Goal: Task Accomplishment & Management: Manage account settings

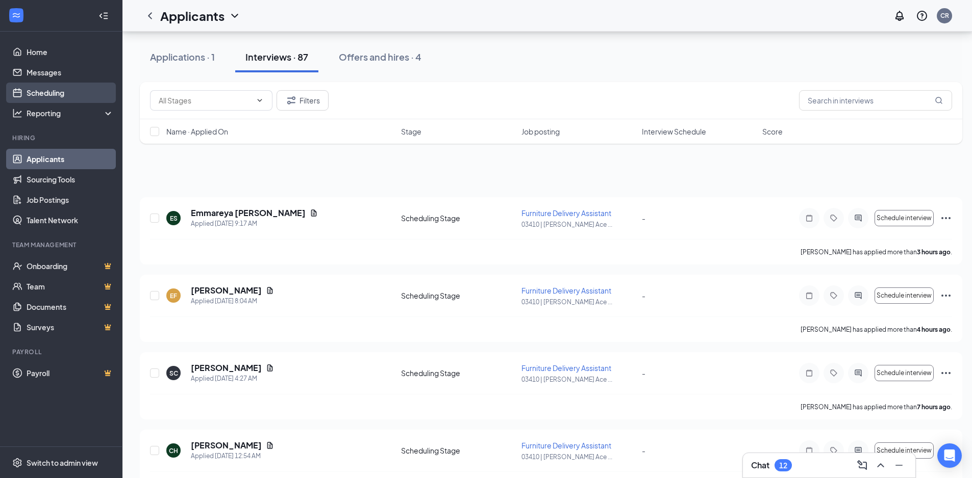
scroll to position [4845, 0]
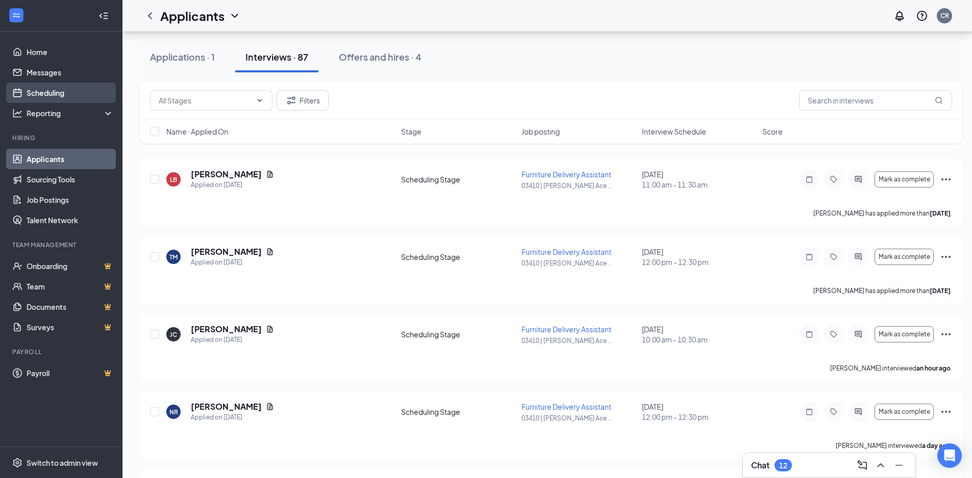
click at [63, 90] on link "Scheduling" at bounding box center [70, 93] width 87 height 20
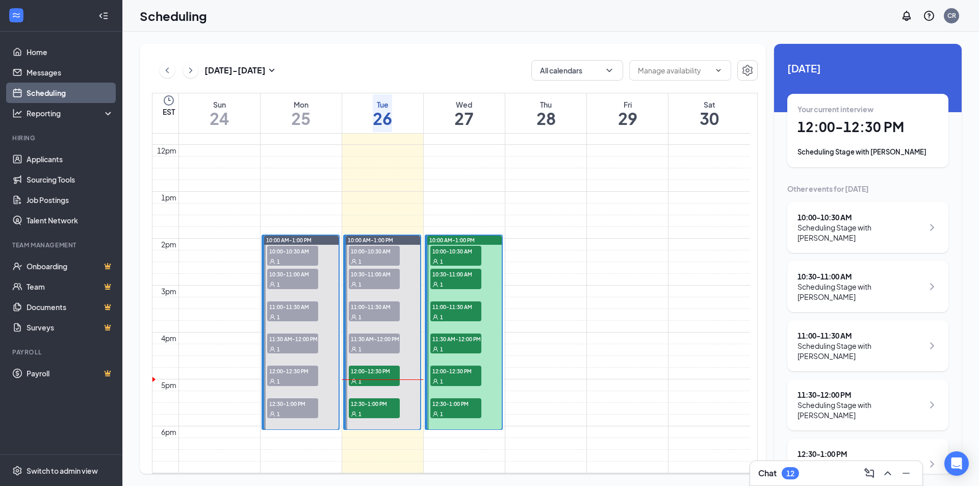
scroll to position [552, 0]
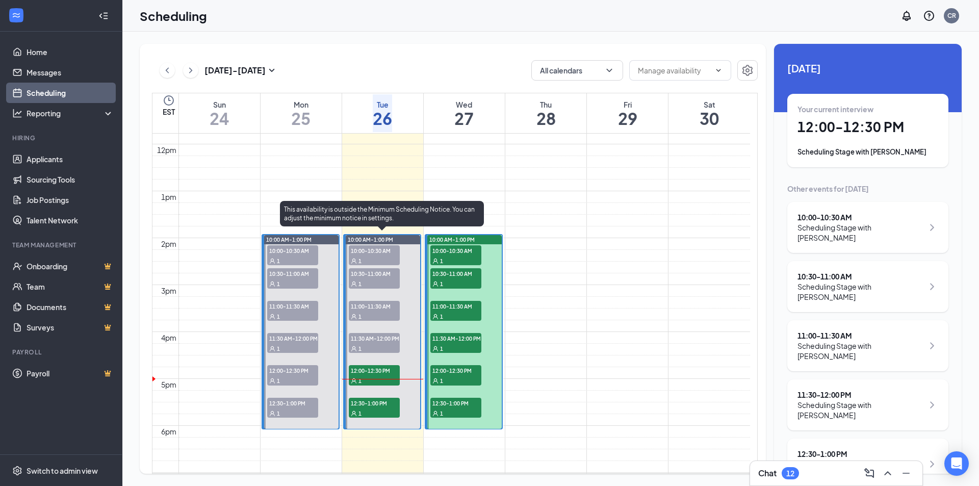
click at [386, 256] on div "1" at bounding box center [374, 261] width 51 height 10
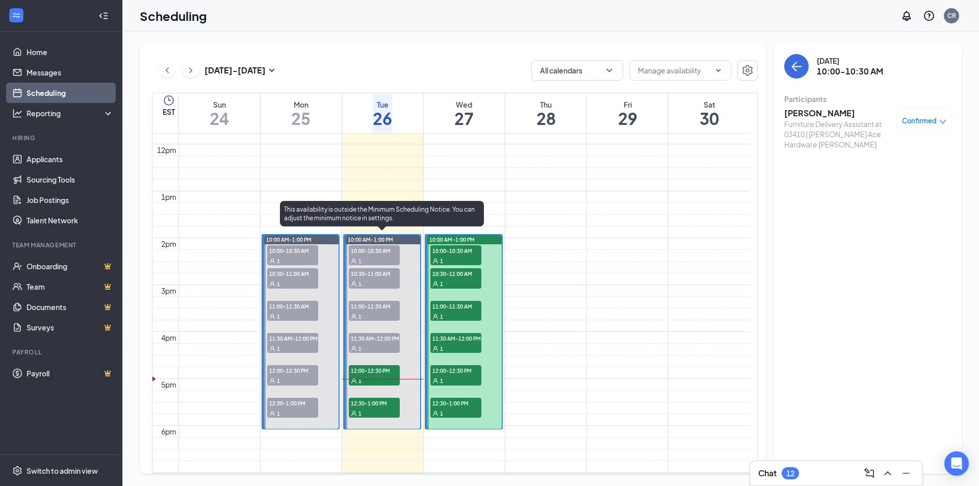
click at [381, 271] on span "10:30-11:00 AM" at bounding box center [374, 273] width 51 height 10
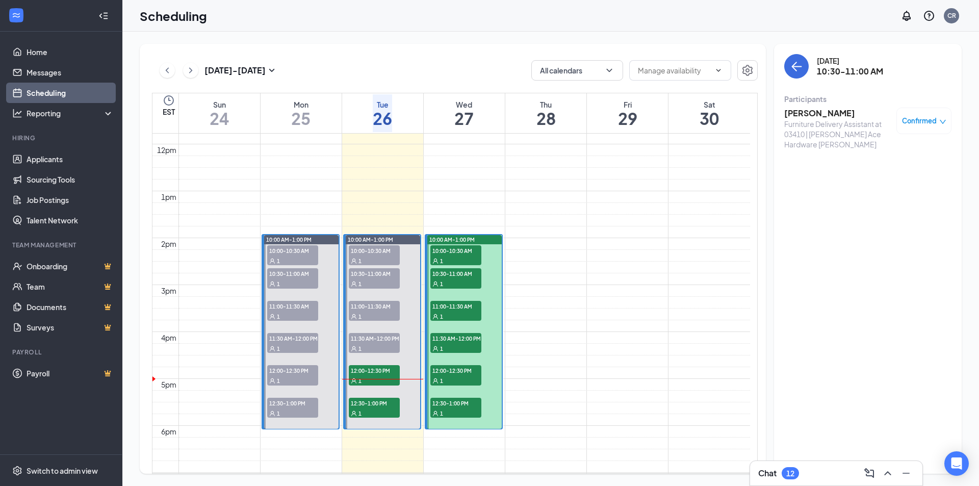
click at [938, 120] on div "Confirmed" at bounding box center [924, 121] width 44 height 10
click at [905, 198] on span "Mark as no-show" at bounding box center [883, 203] width 70 height 11
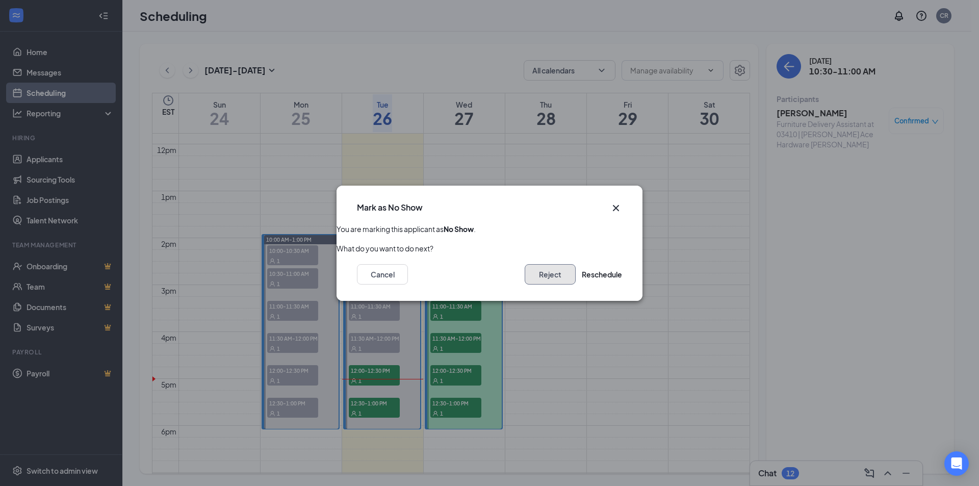
click at [531, 273] on button "Reject" at bounding box center [550, 274] width 51 height 20
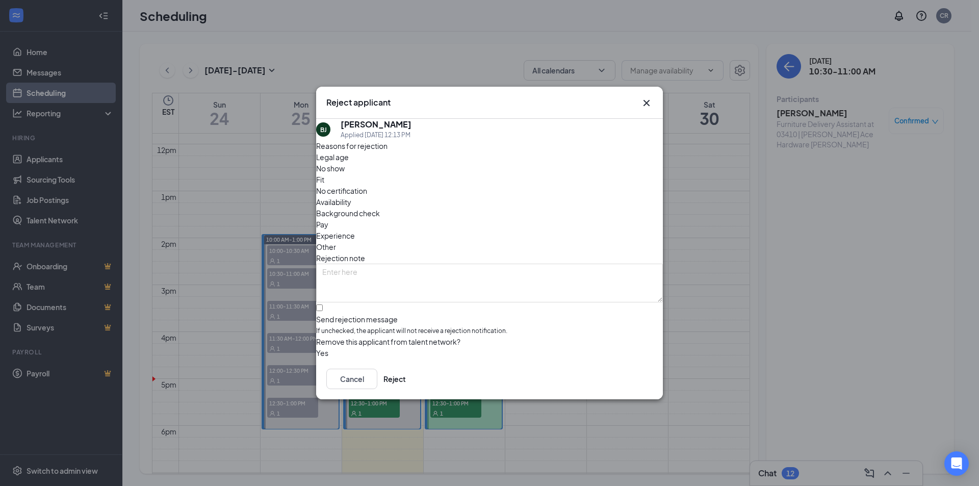
drag, startPoint x: 403, startPoint y: 180, endPoint x: 398, endPoint y: 186, distance: 7.2
click at [345, 174] on span "No show" at bounding box center [330, 168] width 29 height 11
click at [316, 347] on button "button" at bounding box center [316, 352] width 0 height 11
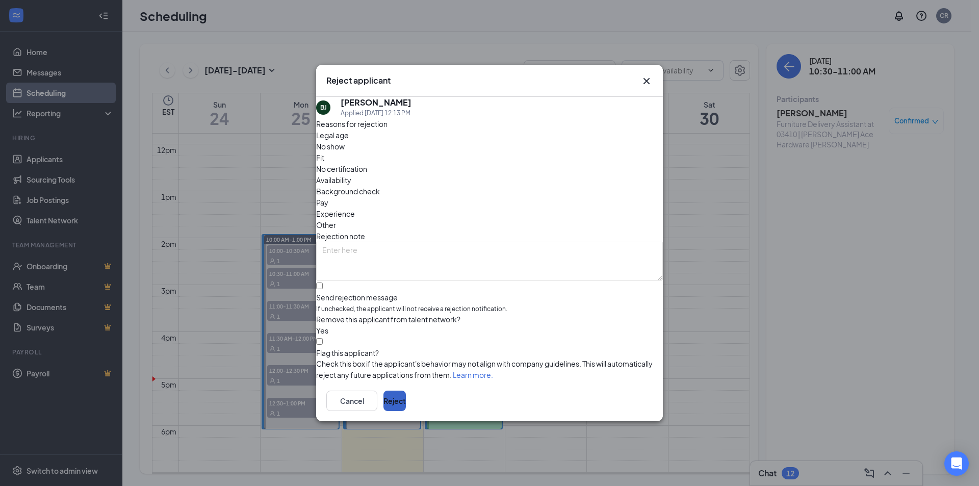
click at [406, 403] on button "Reject" at bounding box center [395, 401] width 22 height 20
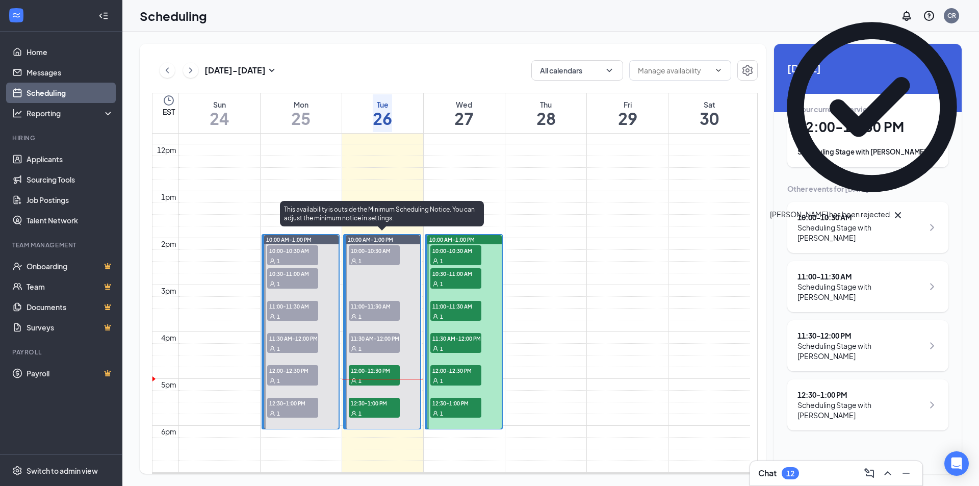
click at [372, 311] on div "1" at bounding box center [374, 316] width 51 height 10
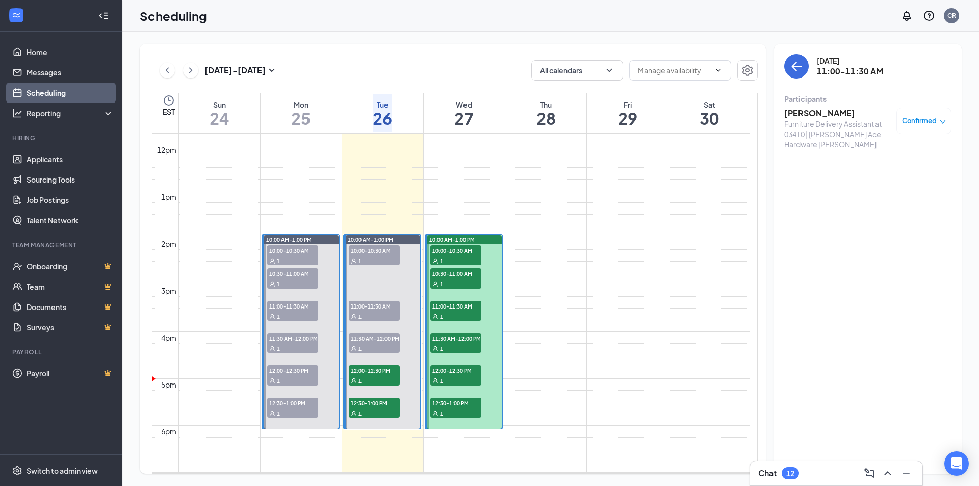
click at [929, 123] on span "Confirmed" at bounding box center [919, 121] width 35 height 10
click at [885, 198] on span "Mark as no-show" at bounding box center [883, 203] width 70 height 11
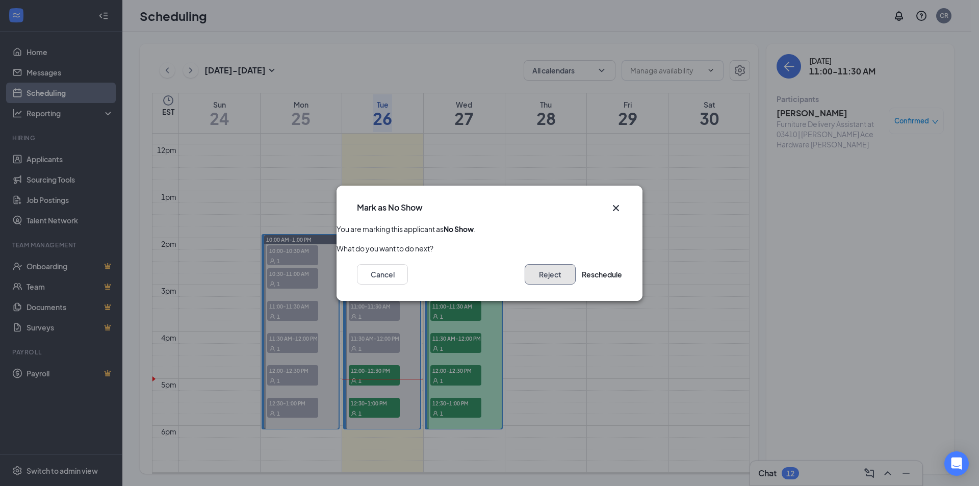
click at [538, 278] on button "Reject" at bounding box center [550, 274] width 51 height 20
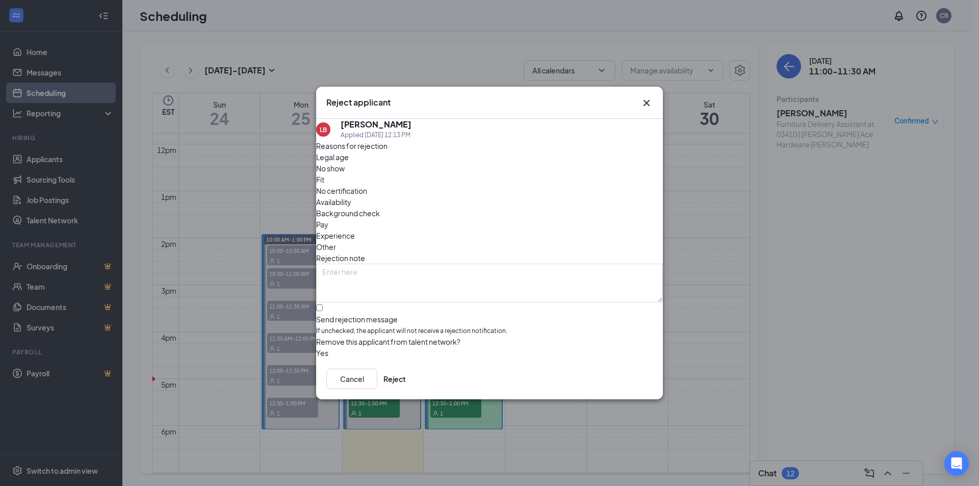
click at [345, 174] on span "No show" at bounding box center [330, 168] width 29 height 11
click at [316, 347] on button "button" at bounding box center [316, 352] width 0 height 11
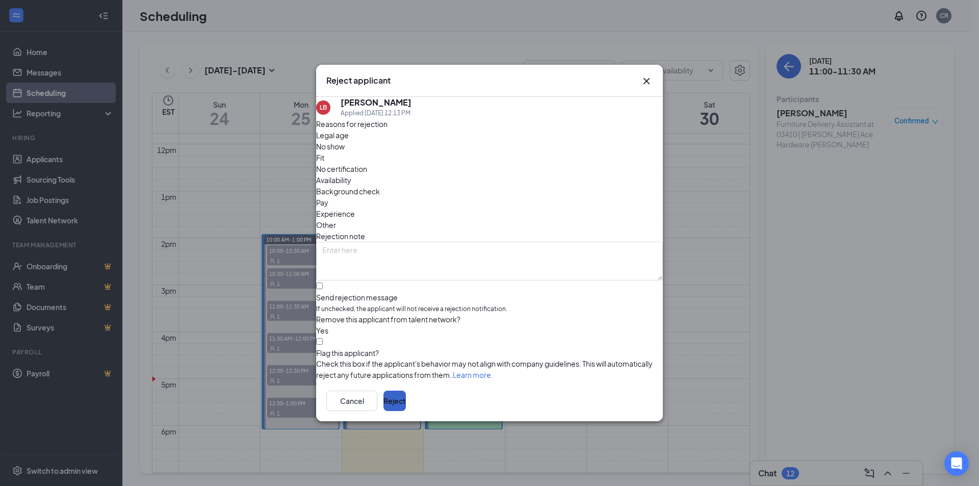
click at [406, 405] on button "Reject" at bounding box center [395, 401] width 22 height 20
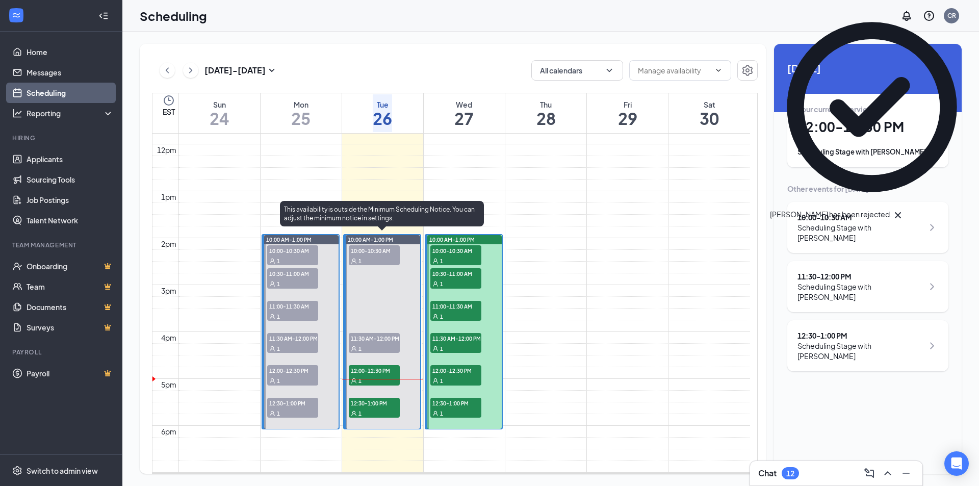
click at [377, 340] on span "11:30 AM-12:00 PM" at bounding box center [374, 338] width 51 height 10
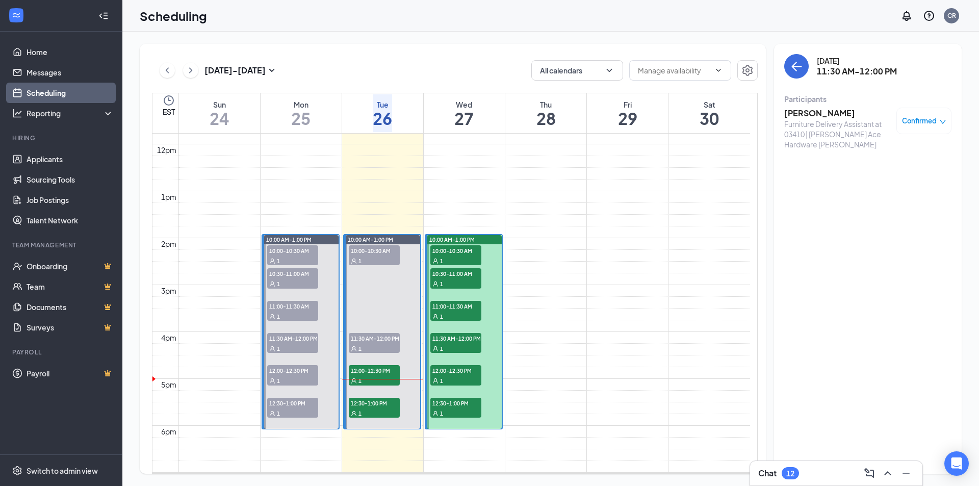
click at [924, 119] on span "Confirmed" at bounding box center [919, 121] width 35 height 10
click at [890, 198] on span "Mark as no-show" at bounding box center [883, 203] width 70 height 11
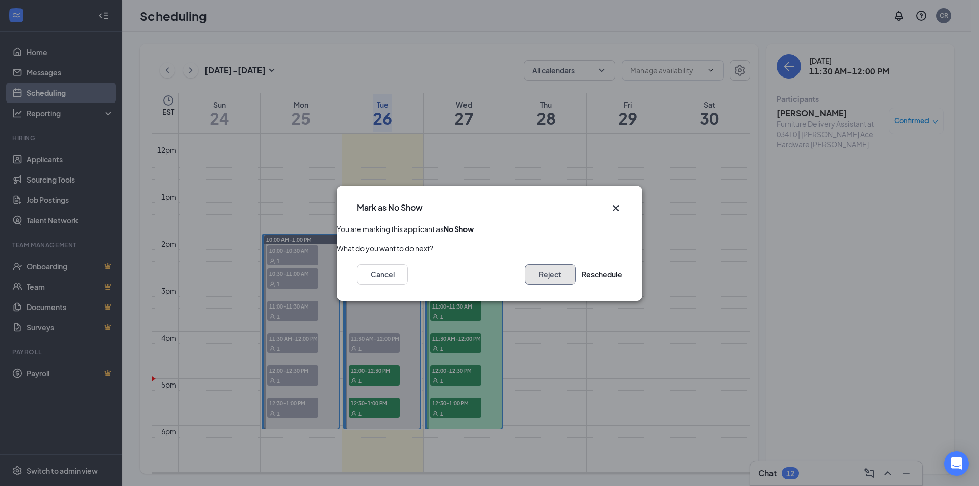
click at [533, 274] on button "Reject" at bounding box center [550, 274] width 51 height 20
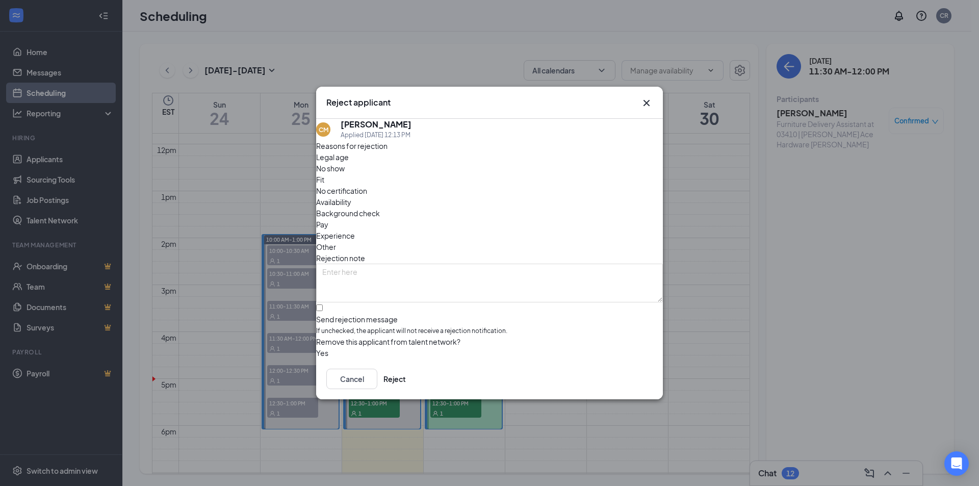
click at [345, 174] on span "No show" at bounding box center [330, 168] width 29 height 11
click at [316, 347] on button "button" at bounding box center [316, 352] width 0 height 11
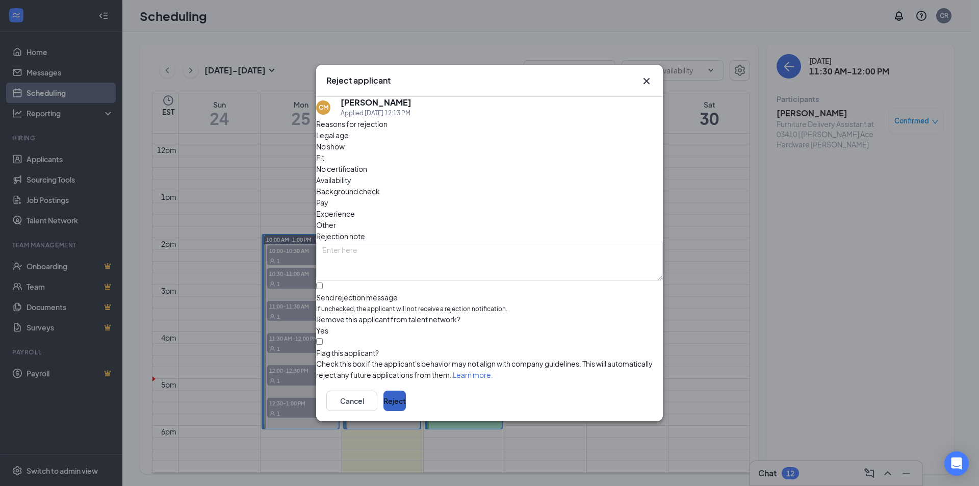
click at [406, 402] on button "Reject" at bounding box center [395, 401] width 22 height 20
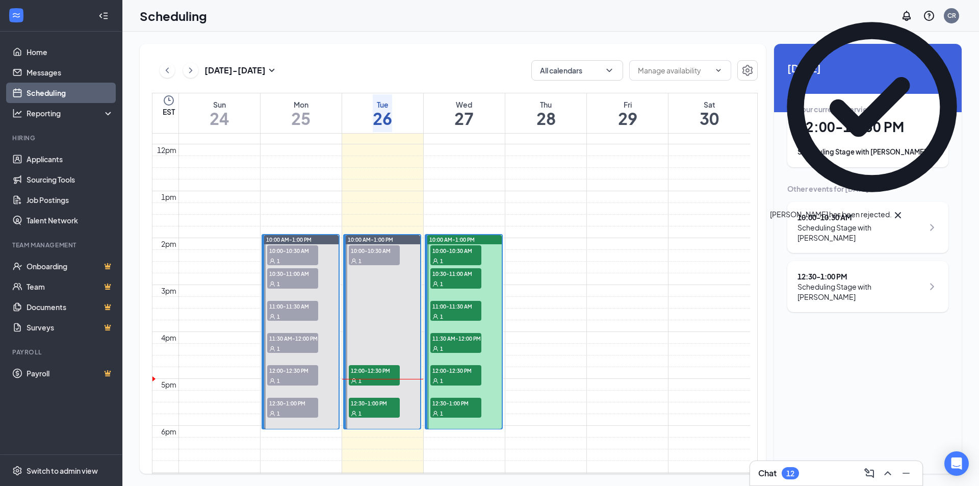
click at [299, 251] on span "10:00-10:30 AM" at bounding box center [292, 250] width 51 height 10
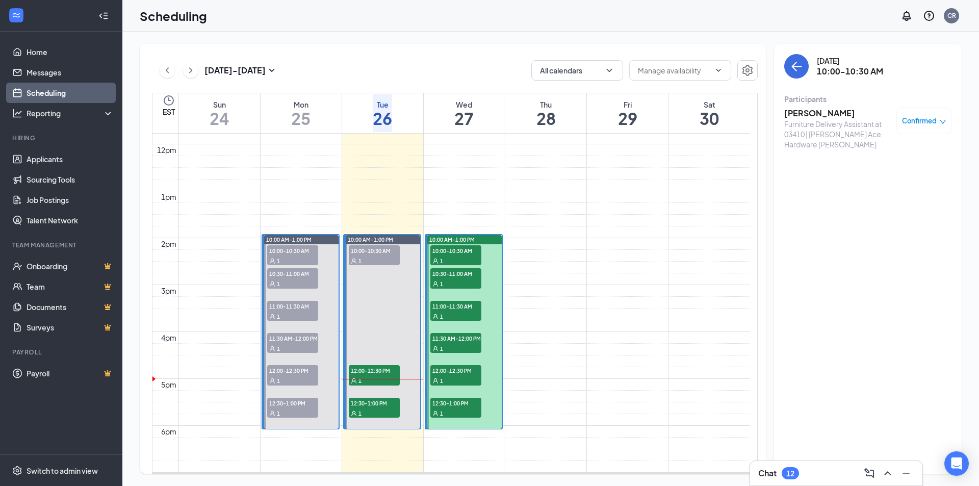
click at [297, 278] on div "1" at bounding box center [292, 283] width 51 height 10
click at [298, 307] on span "11:00-11:30 AM" at bounding box center [292, 306] width 51 height 10
click at [932, 120] on span "Confirmed" at bounding box center [919, 121] width 35 height 10
click at [896, 198] on span "Mark as no-show" at bounding box center [883, 203] width 70 height 11
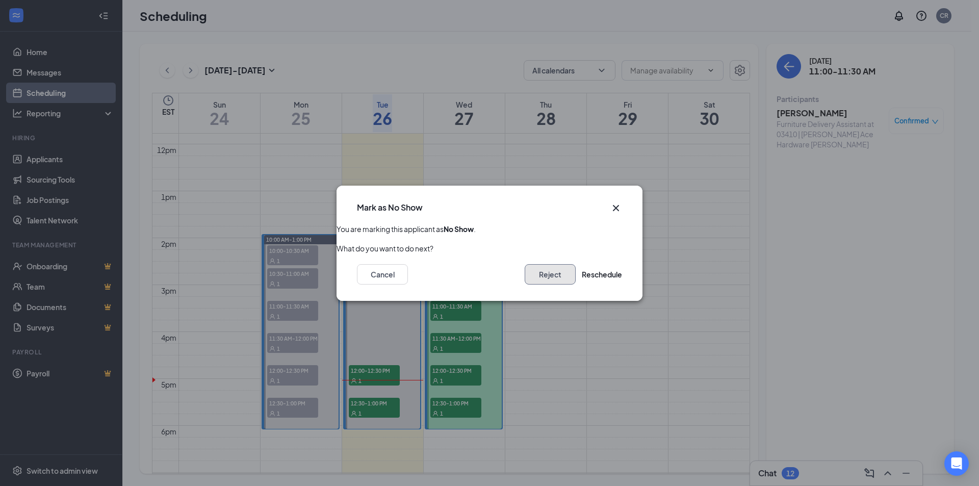
click at [535, 277] on button "Reject" at bounding box center [550, 274] width 51 height 20
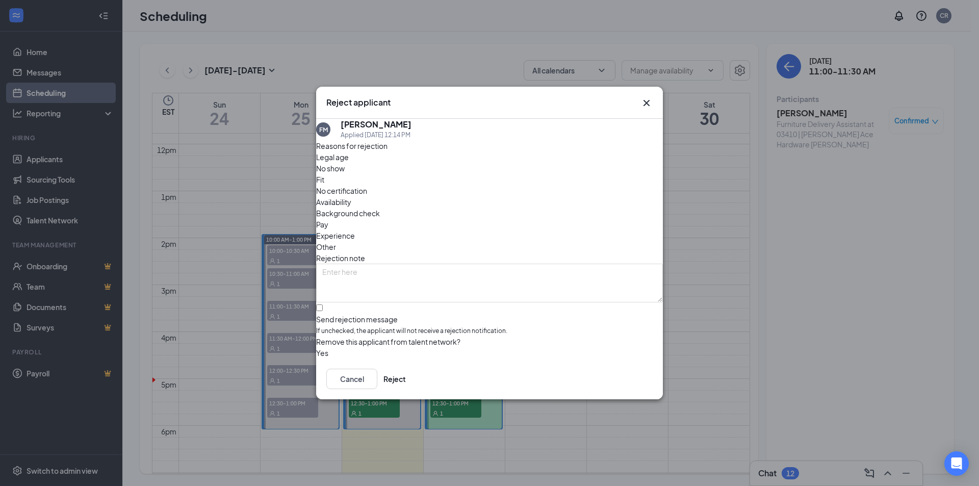
click at [345, 174] on span "No show" at bounding box center [330, 168] width 29 height 11
click at [316, 347] on button "button" at bounding box center [316, 352] width 0 height 11
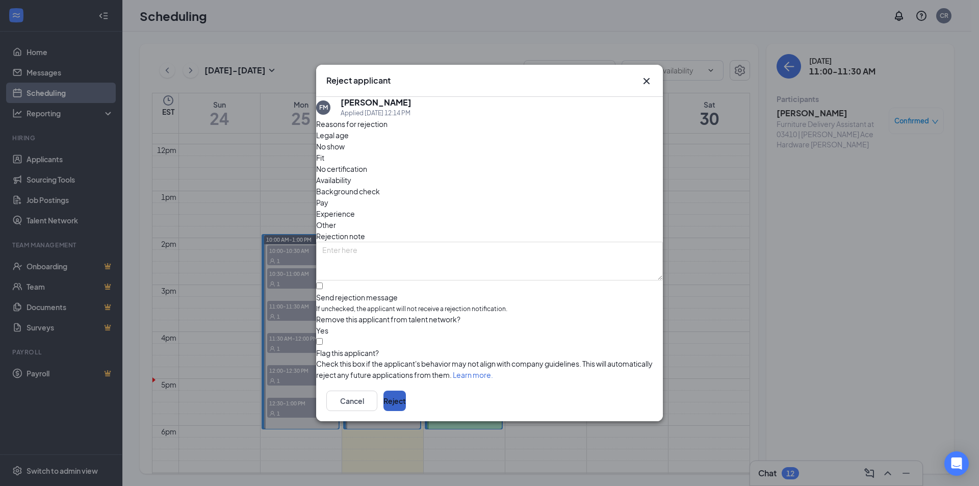
click at [406, 404] on button "Reject" at bounding box center [395, 401] width 22 height 20
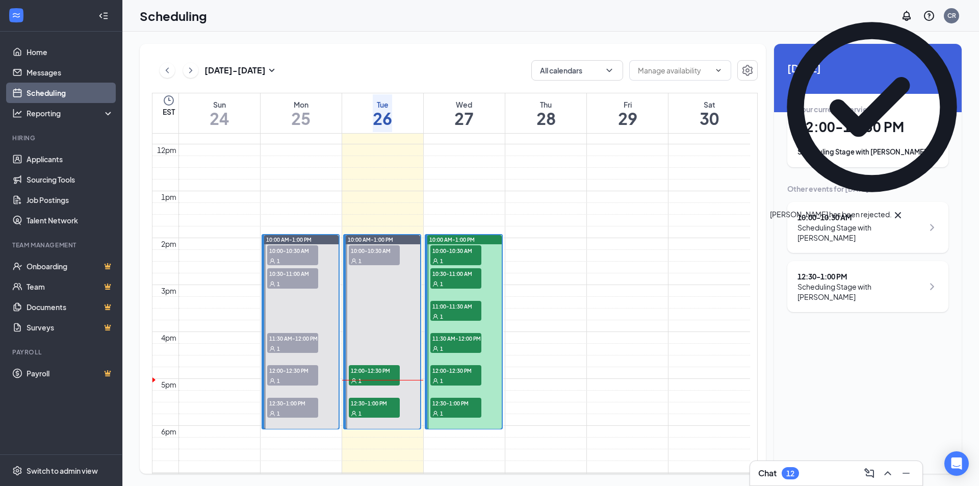
click at [290, 340] on span "11:30 AM-12:00 PM" at bounding box center [292, 338] width 51 height 10
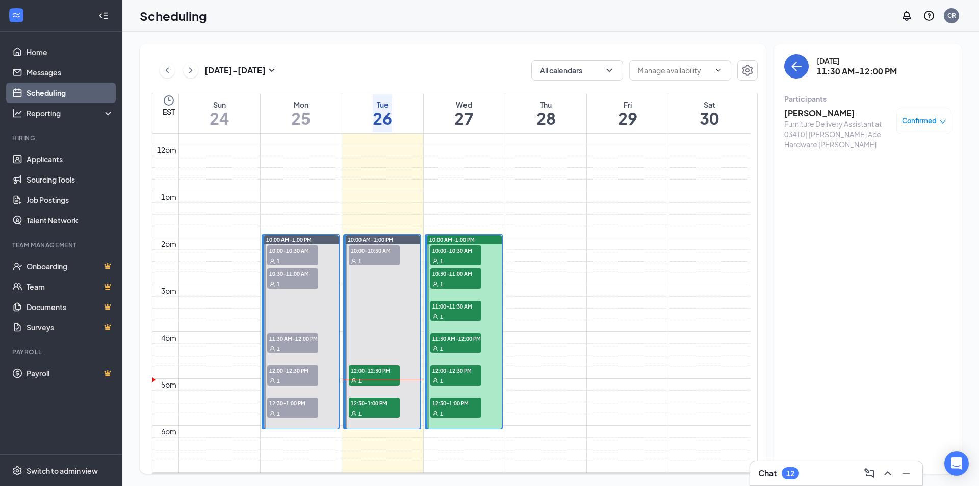
click at [930, 119] on span "Confirmed" at bounding box center [919, 121] width 35 height 10
click at [885, 198] on span "Mark as no-show" at bounding box center [883, 203] width 70 height 11
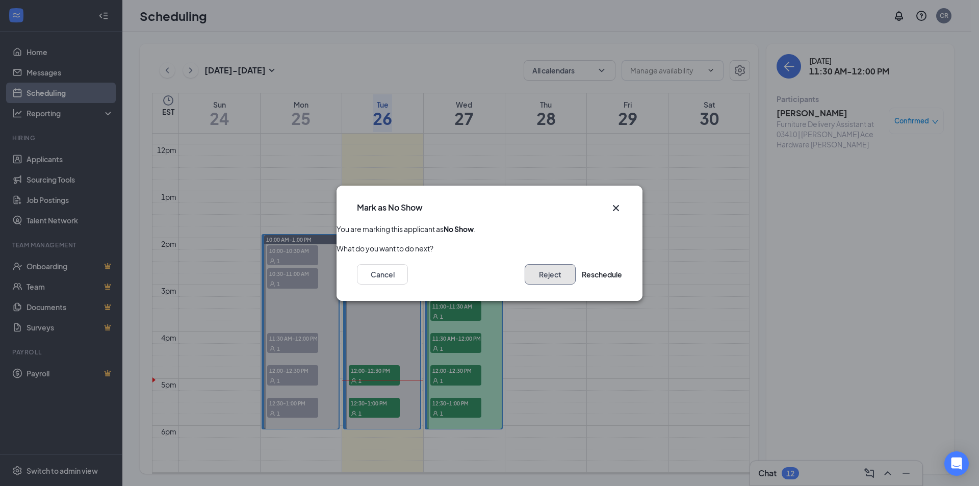
click at [531, 273] on button "Reject" at bounding box center [550, 274] width 51 height 20
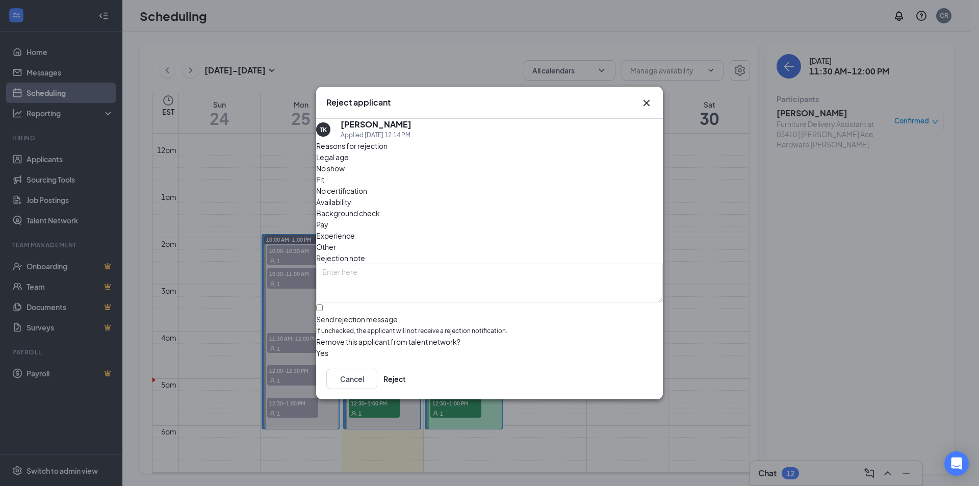
click at [345, 174] on span "No show" at bounding box center [330, 168] width 29 height 11
click at [316, 347] on button "button" at bounding box center [316, 352] width 0 height 11
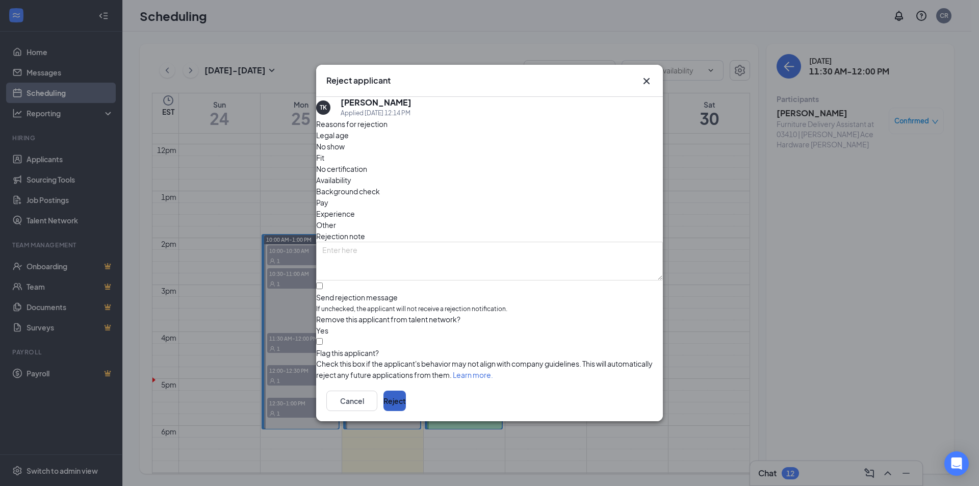
click at [406, 407] on button "Reject" at bounding box center [395, 401] width 22 height 20
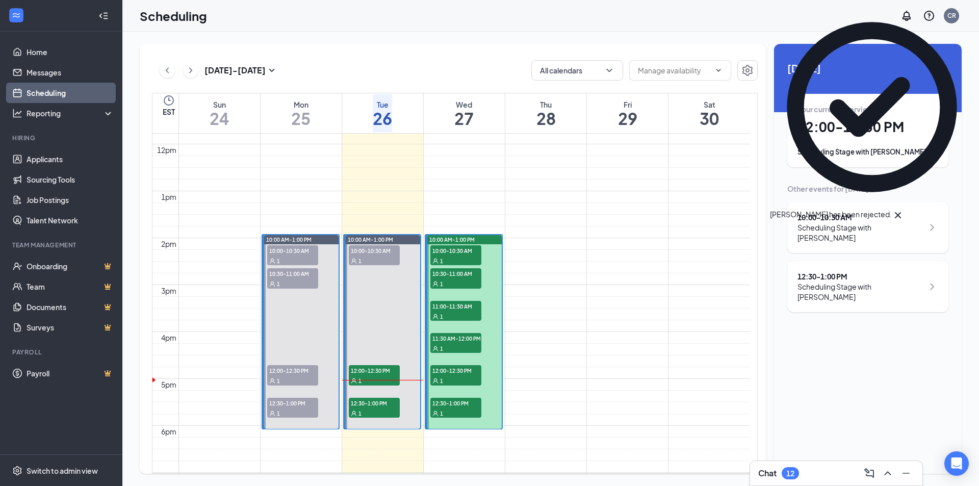
click at [297, 371] on span "12:00-12:30 PM" at bounding box center [292, 370] width 51 height 10
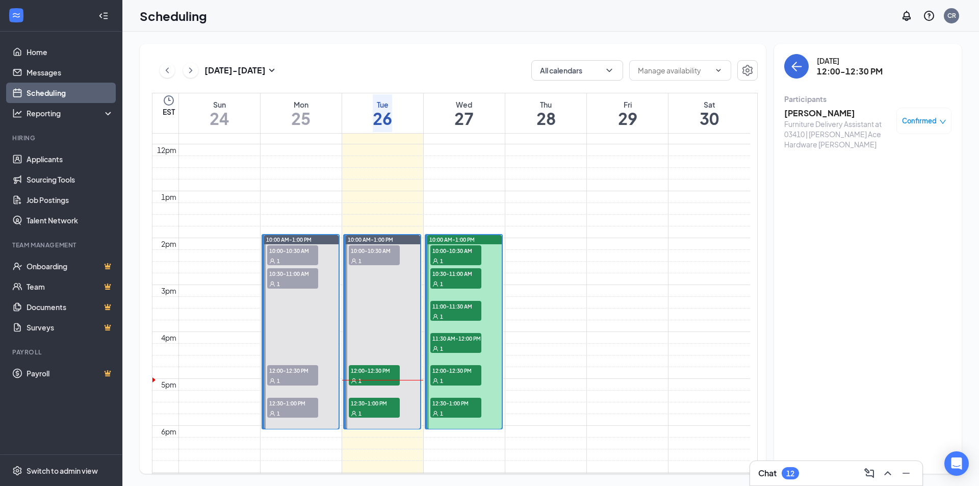
click at [936, 114] on div "Confirmed" at bounding box center [924, 121] width 55 height 27
click at [930, 118] on span "Confirmed" at bounding box center [919, 121] width 35 height 10
click at [888, 198] on span "Mark as no-show" at bounding box center [883, 203] width 70 height 11
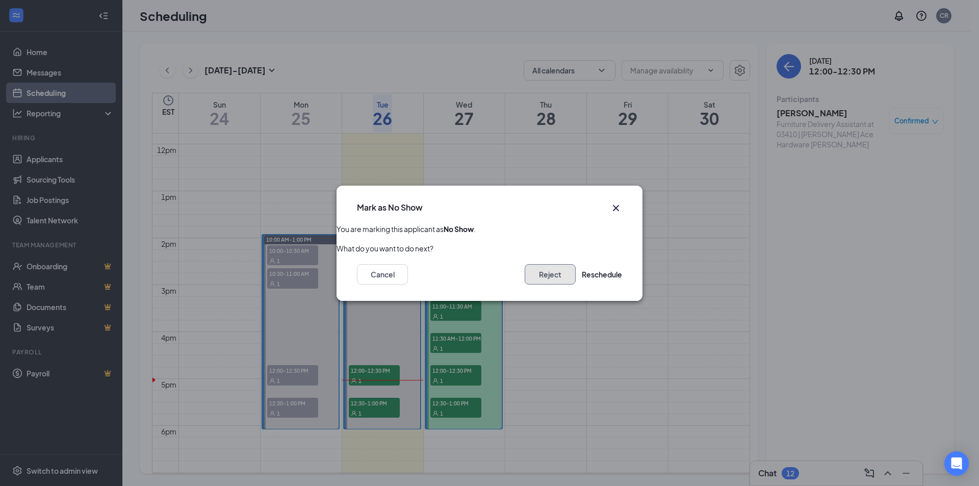
click at [525, 274] on button "Reject" at bounding box center [550, 274] width 51 height 20
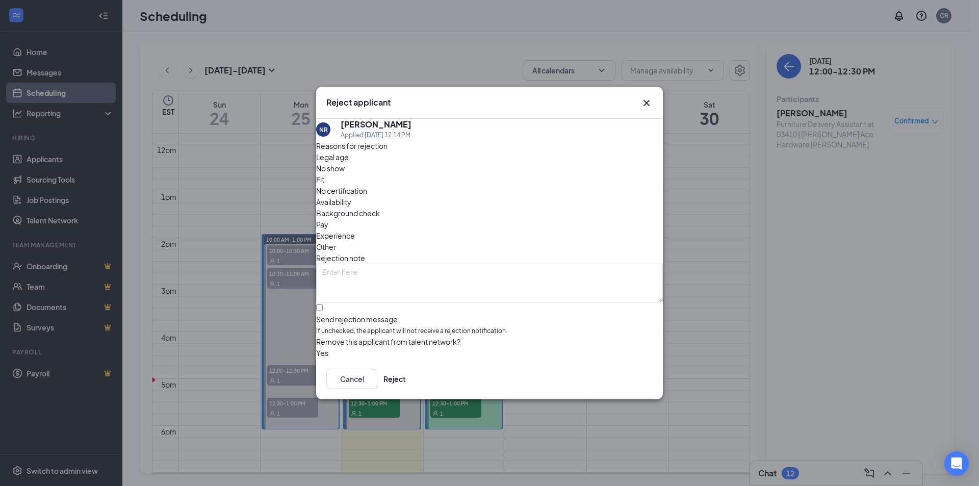
click at [345, 174] on span "No show" at bounding box center [330, 168] width 29 height 11
click at [316, 347] on button "button" at bounding box center [316, 352] width 0 height 11
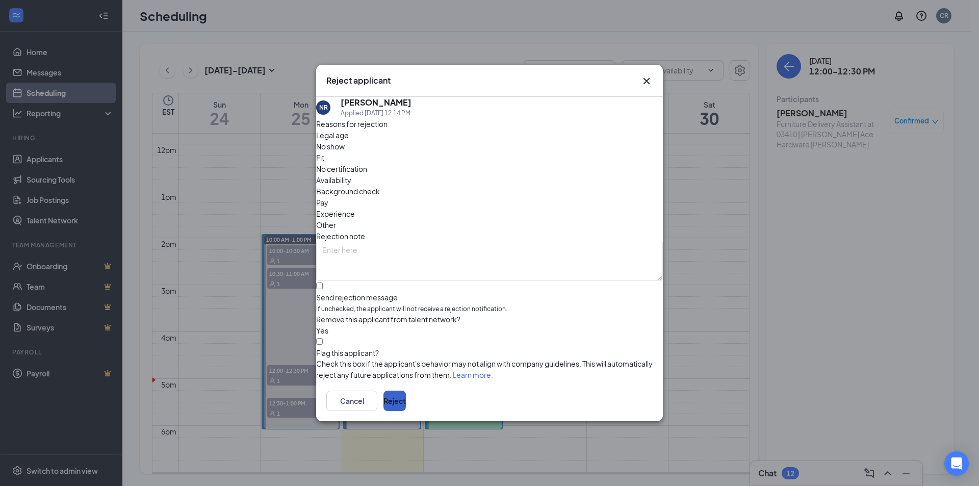
click at [406, 402] on button "Reject" at bounding box center [395, 401] width 22 height 20
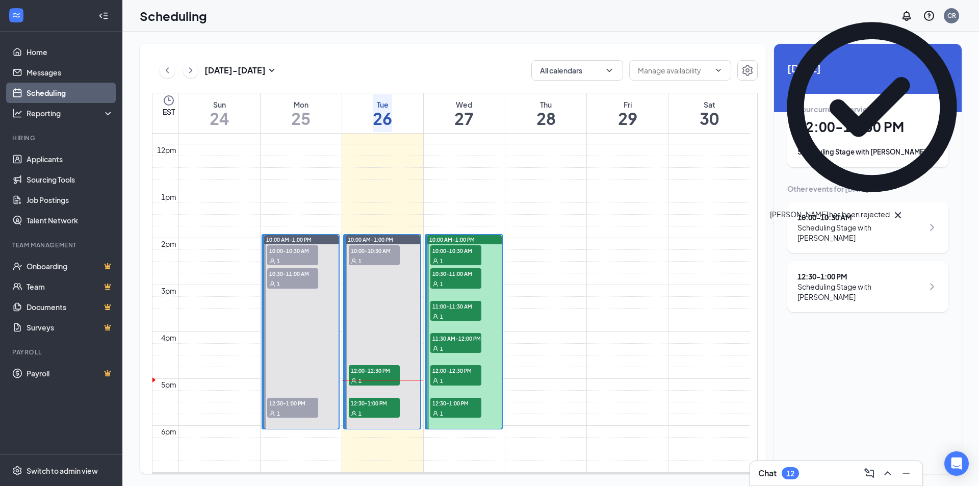
click at [292, 405] on span "12:30-1:00 PM" at bounding box center [292, 403] width 51 height 10
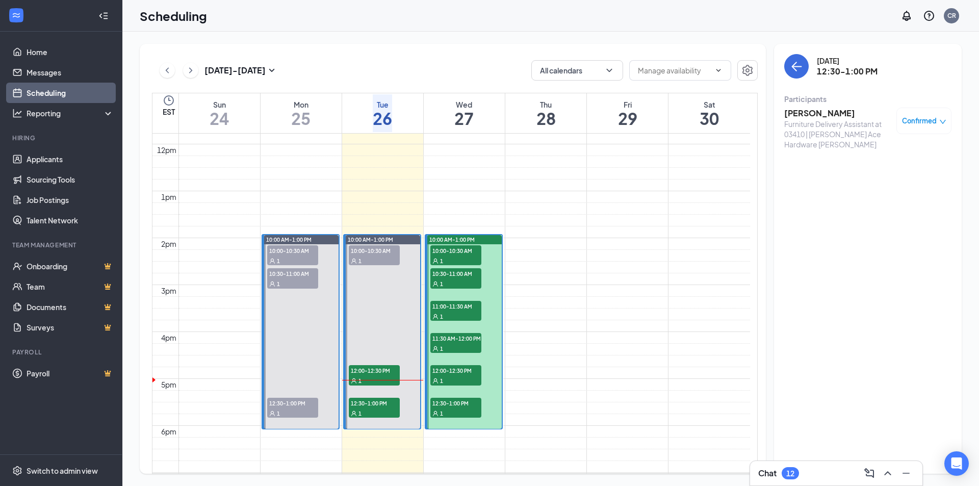
click at [924, 122] on span "Confirmed" at bounding box center [919, 121] width 35 height 10
click at [890, 198] on span "Mark as no-show" at bounding box center [883, 203] width 70 height 11
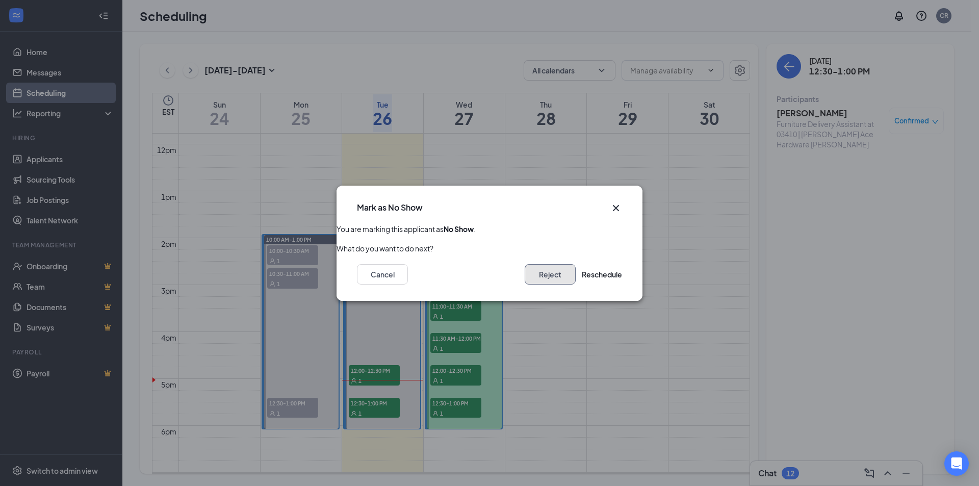
click at [537, 273] on button "Reject" at bounding box center [550, 274] width 51 height 20
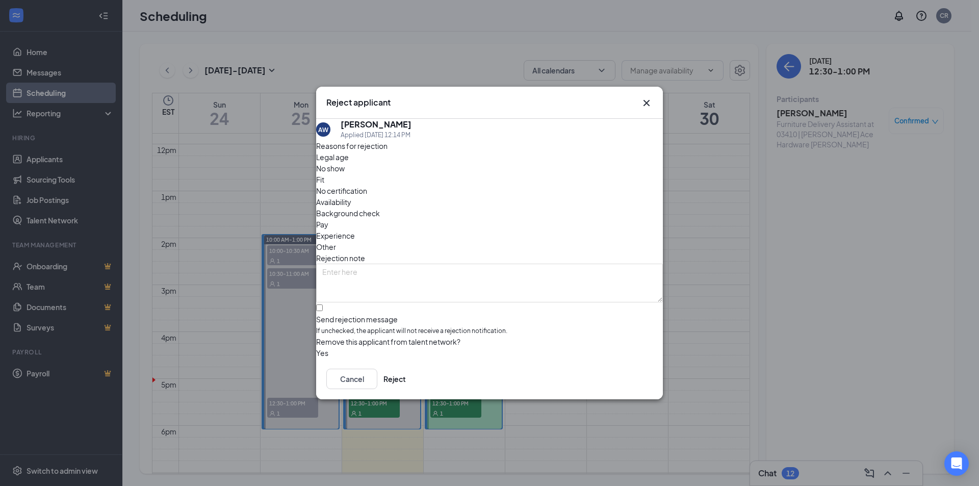
click at [345, 174] on span "No show" at bounding box center [330, 168] width 29 height 11
click at [316, 347] on button "button" at bounding box center [316, 352] width 0 height 11
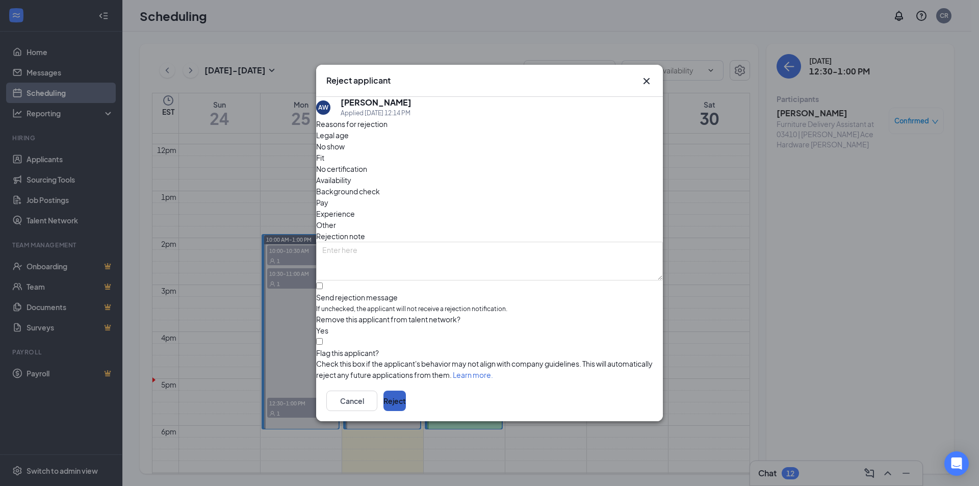
click at [406, 401] on button "Reject" at bounding box center [395, 401] width 22 height 20
